Goal: Find specific page/section: Find specific page/section

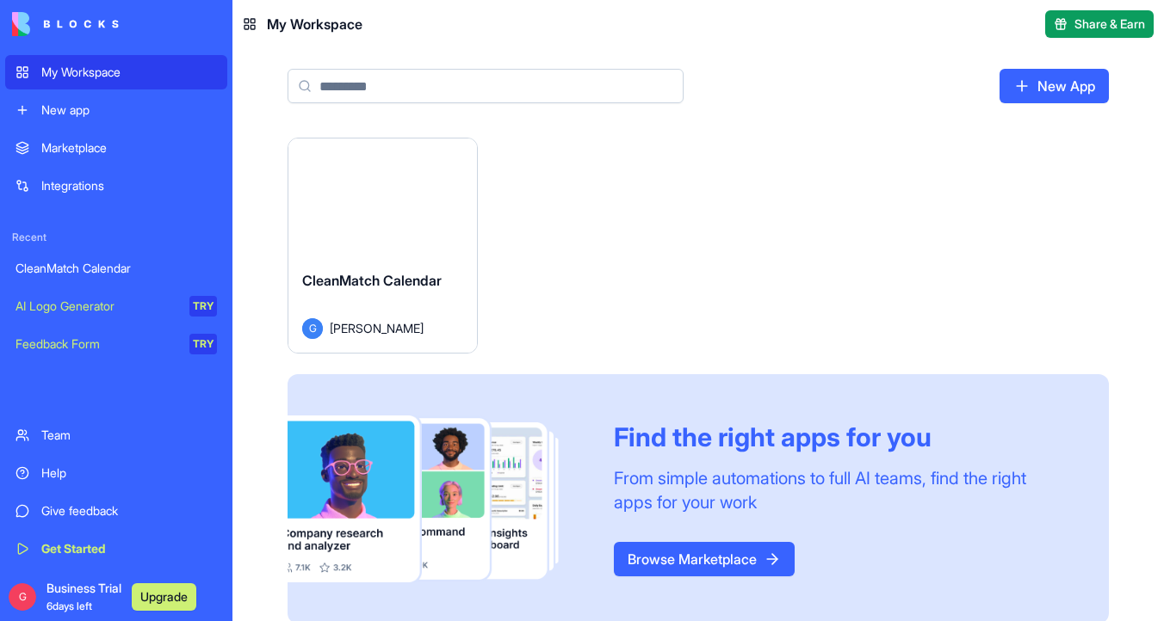
click at [379, 241] on div "Launch" at bounding box center [382, 198] width 188 height 118
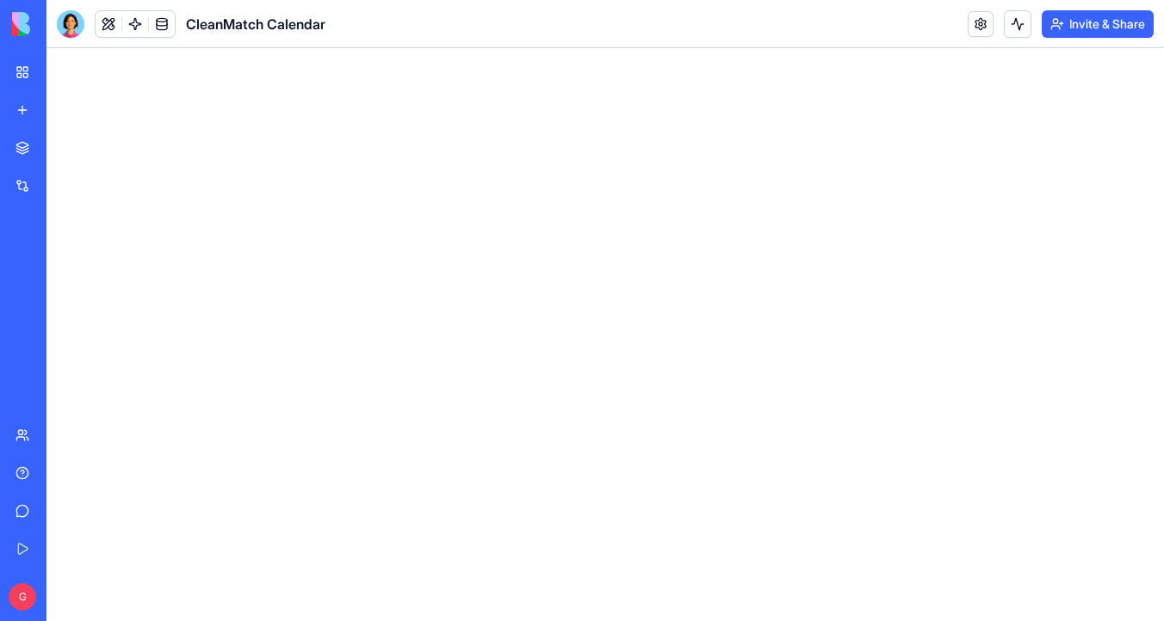
click at [70, 22] on div at bounding box center [71, 24] width 28 height 28
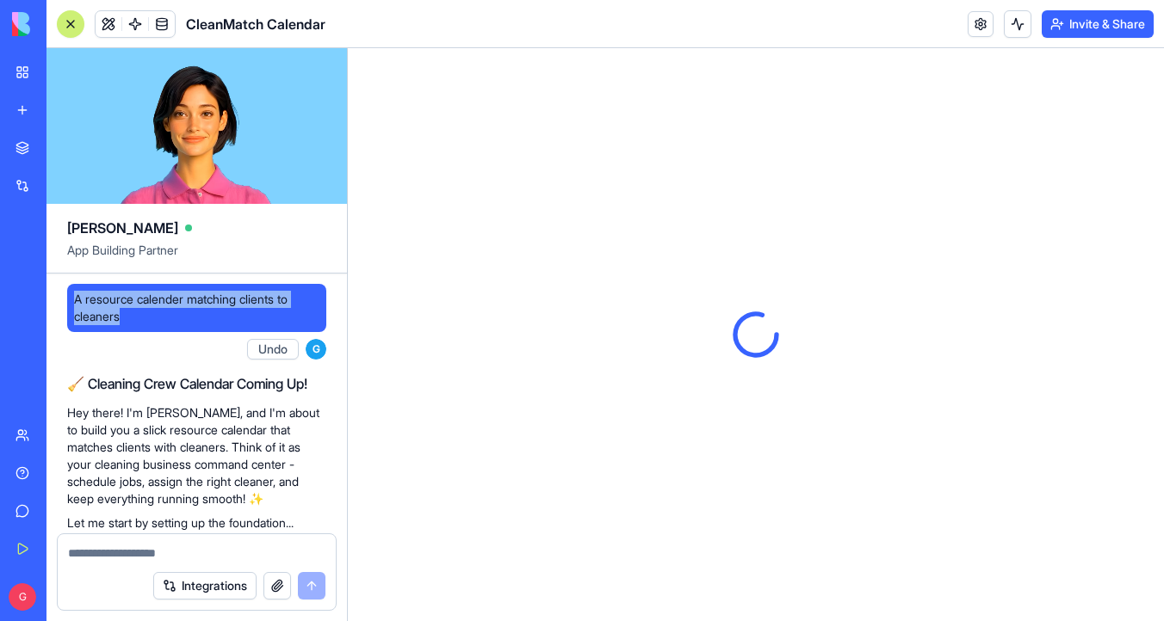
drag, startPoint x: 150, startPoint y: 324, endPoint x: 65, endPoint y: 299, distance: 88.0
copy span "A resource calender matching clients to cleaners"
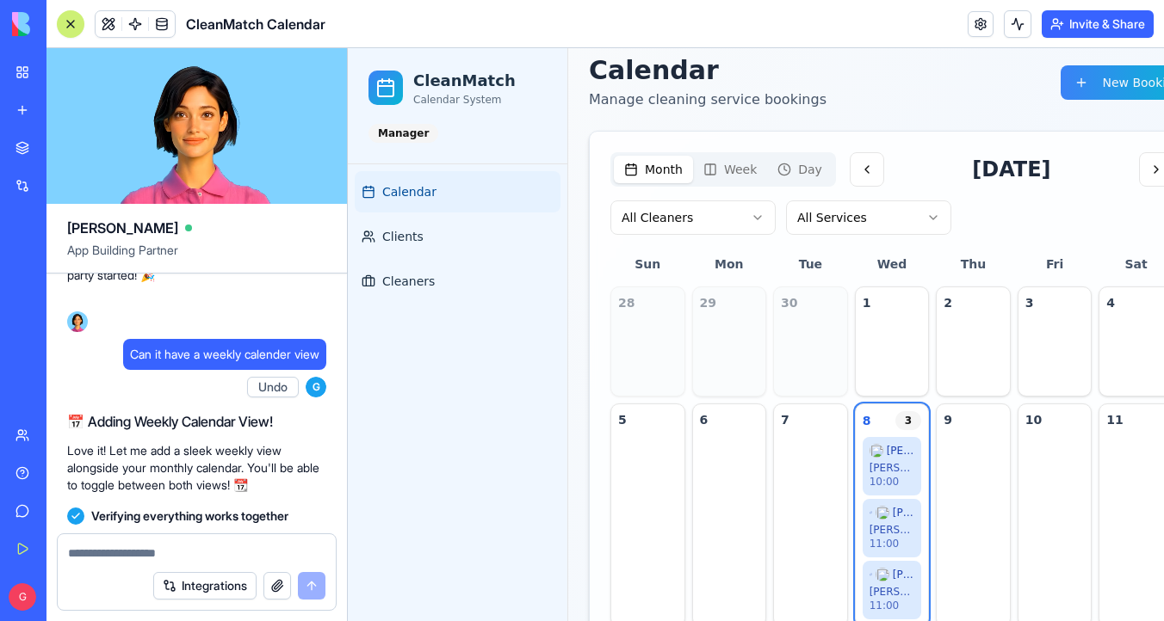
scroll to position [32, 0]
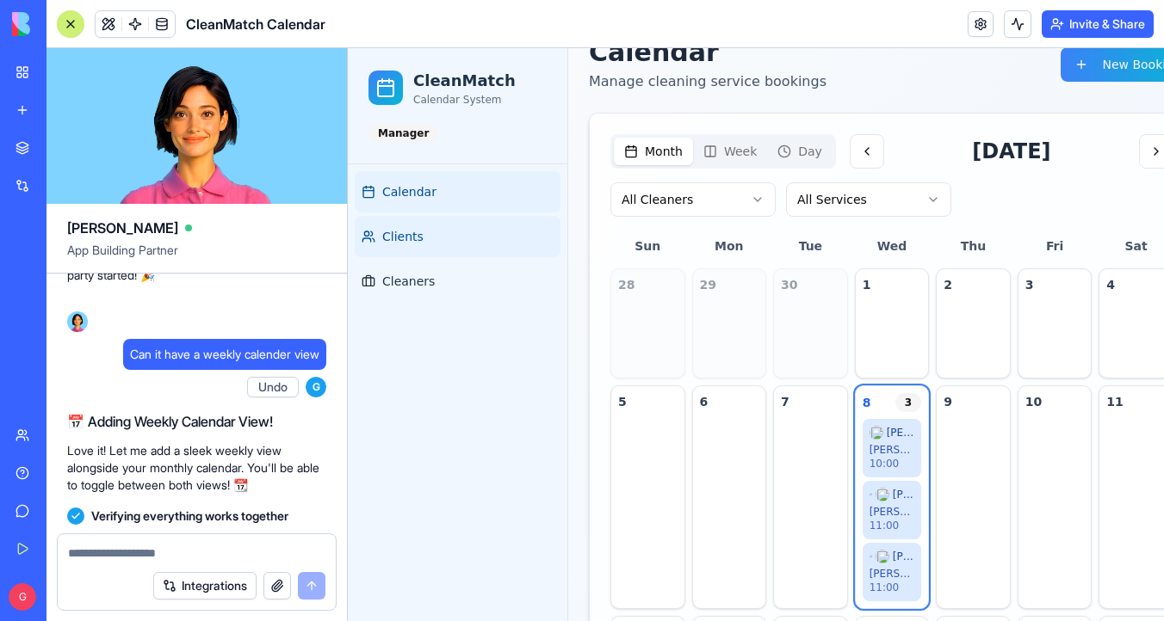
click at [467, 235] on link "Clients" at bounding box center [458, 236] width 206 height 41
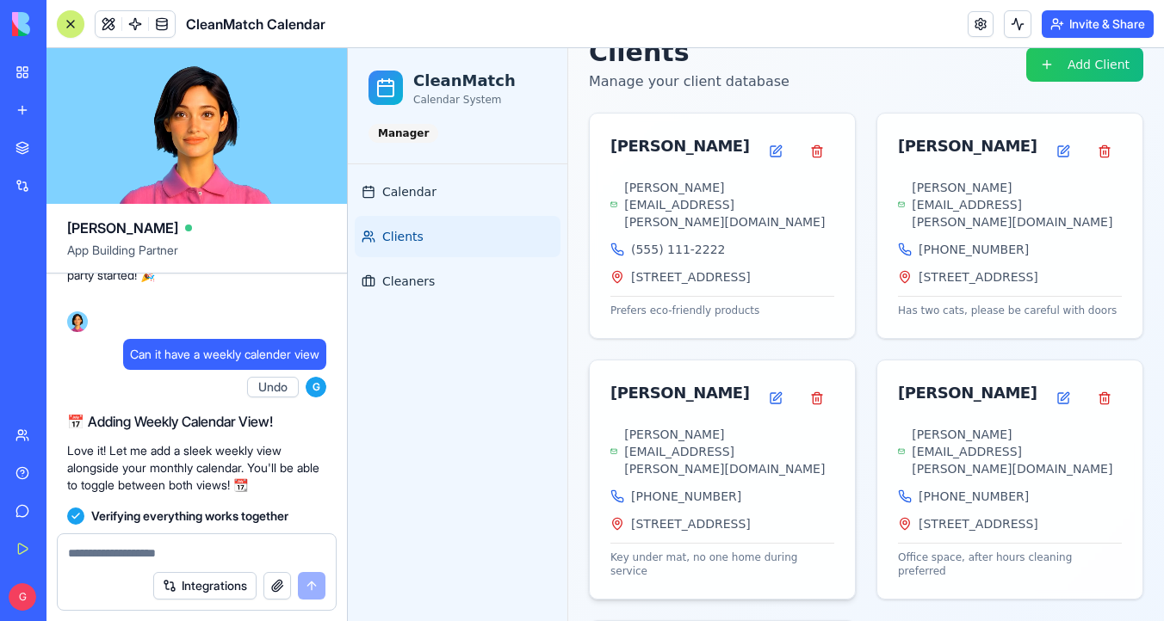
scroll to position [91, 0]
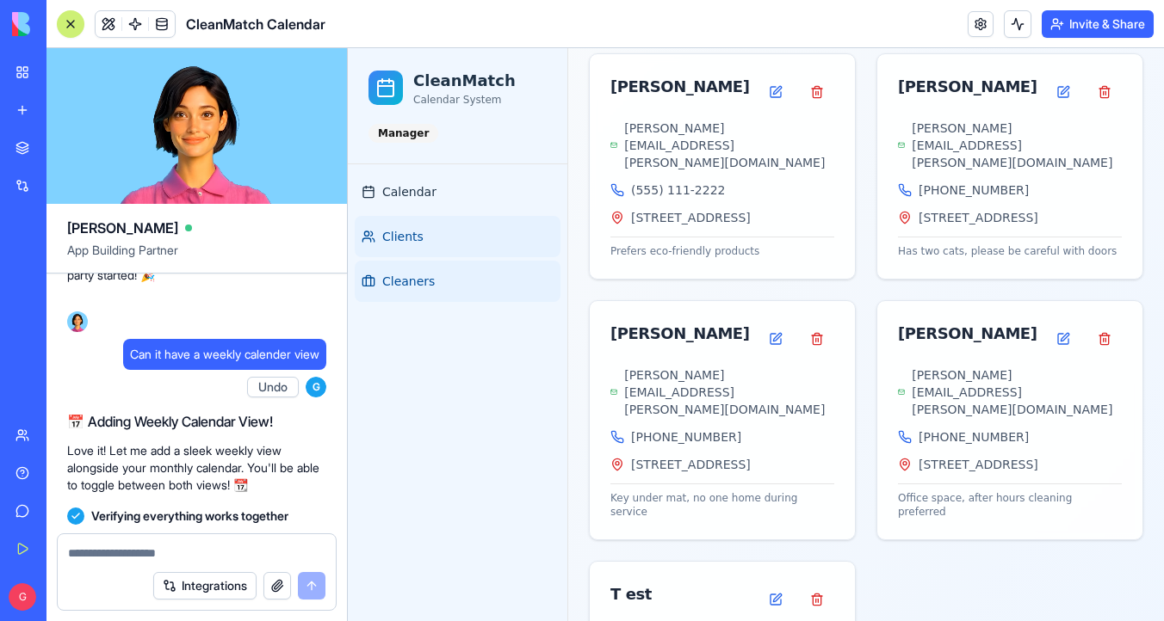
click at [435, 287] on link "Cleaners" at bounding box center [458, 281] width 206 height 41
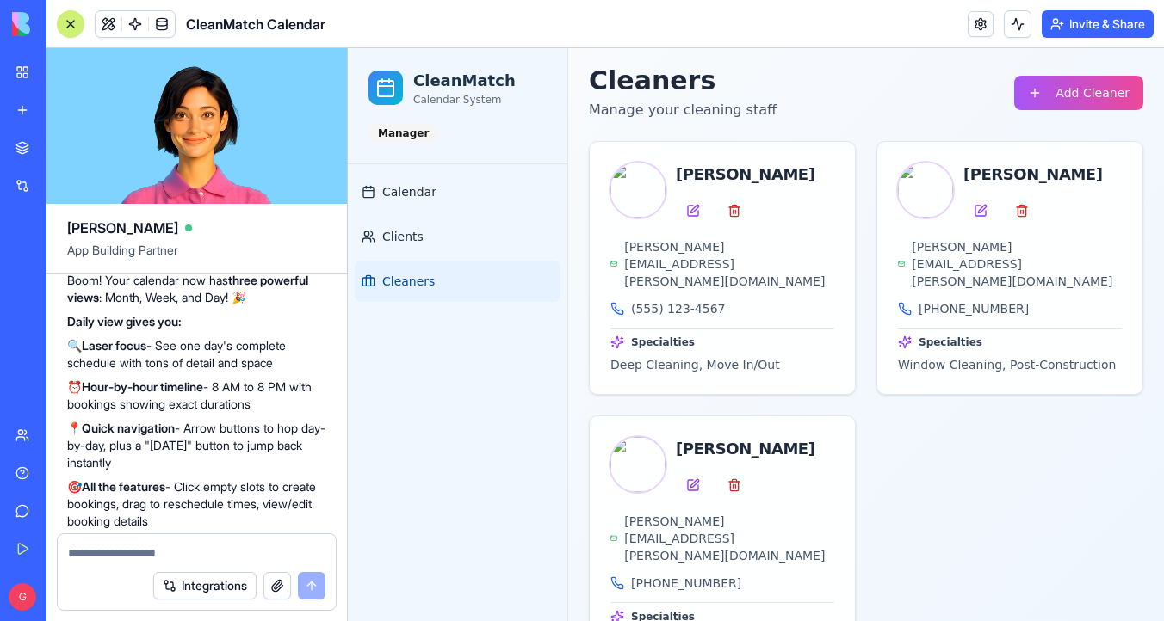
scroll to position [3581, 0]
